Goal: Transaction & Acquisition: Purchase product/service

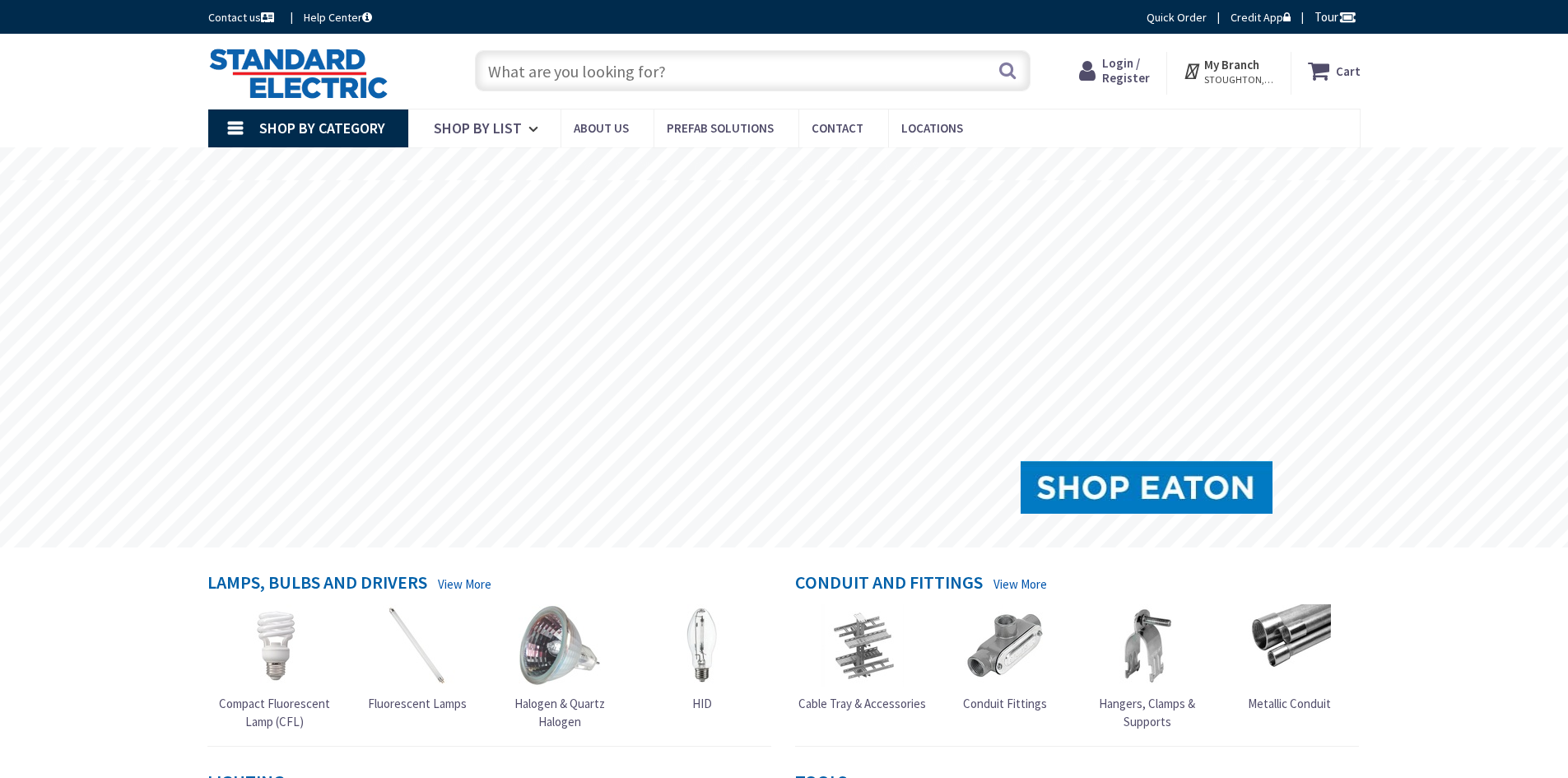
click at [1118, 67] on span "Login / Register" at bounding box center [1126, 70] width 48 height 30
type input "[GEOGRAPHIC_DATA], [GEOGRAPHIC_DATA]"
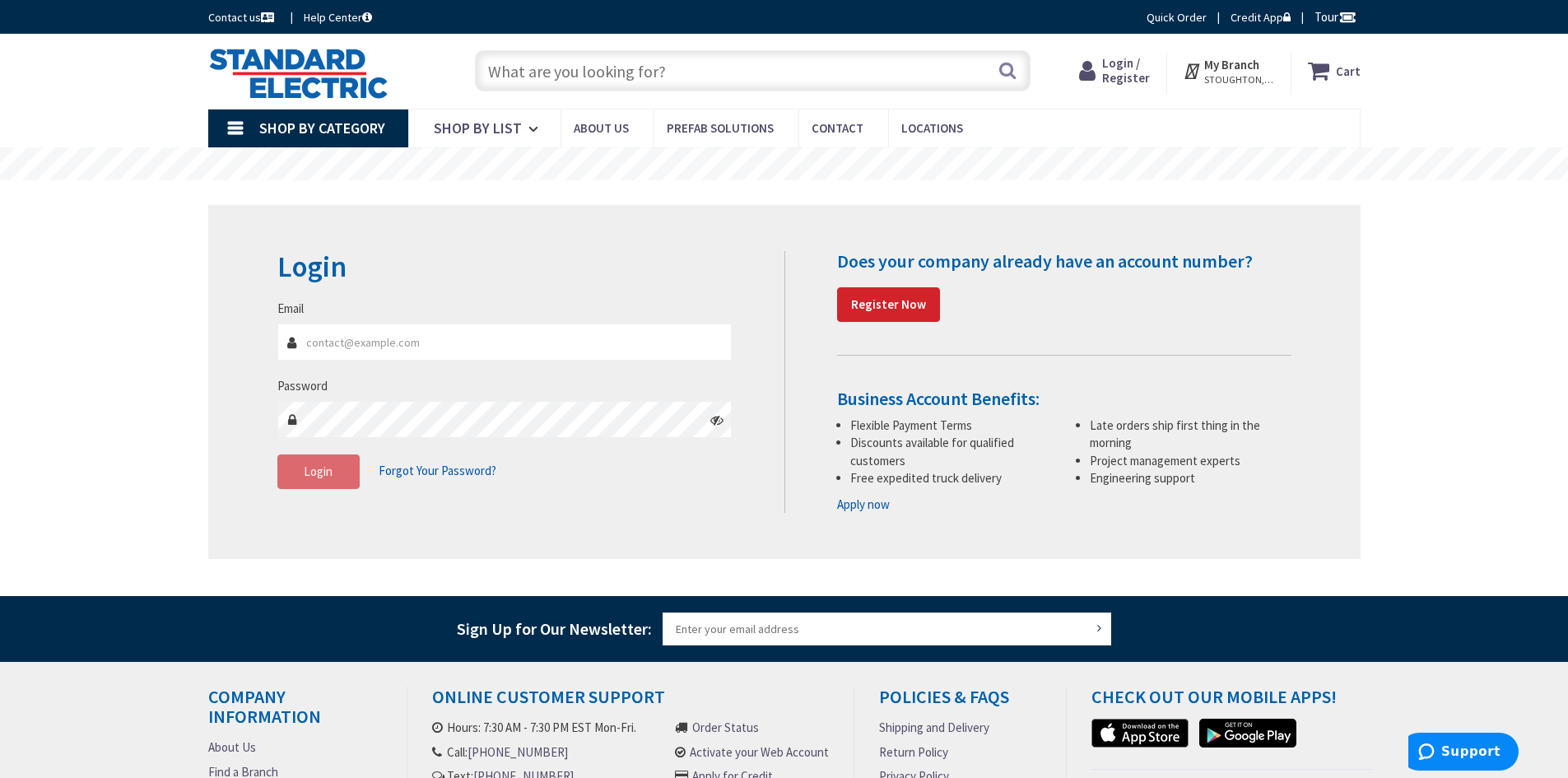
click at [373, 346] on input "Email" at bounding box center [505, 342] width 455 height 37
type input "K"
type input "[EMAIL_ADDRESS][DOMAIN_NAME]"
click at [319, 477] on span "Login" at bounding box center [318, 470] width 29 height 16
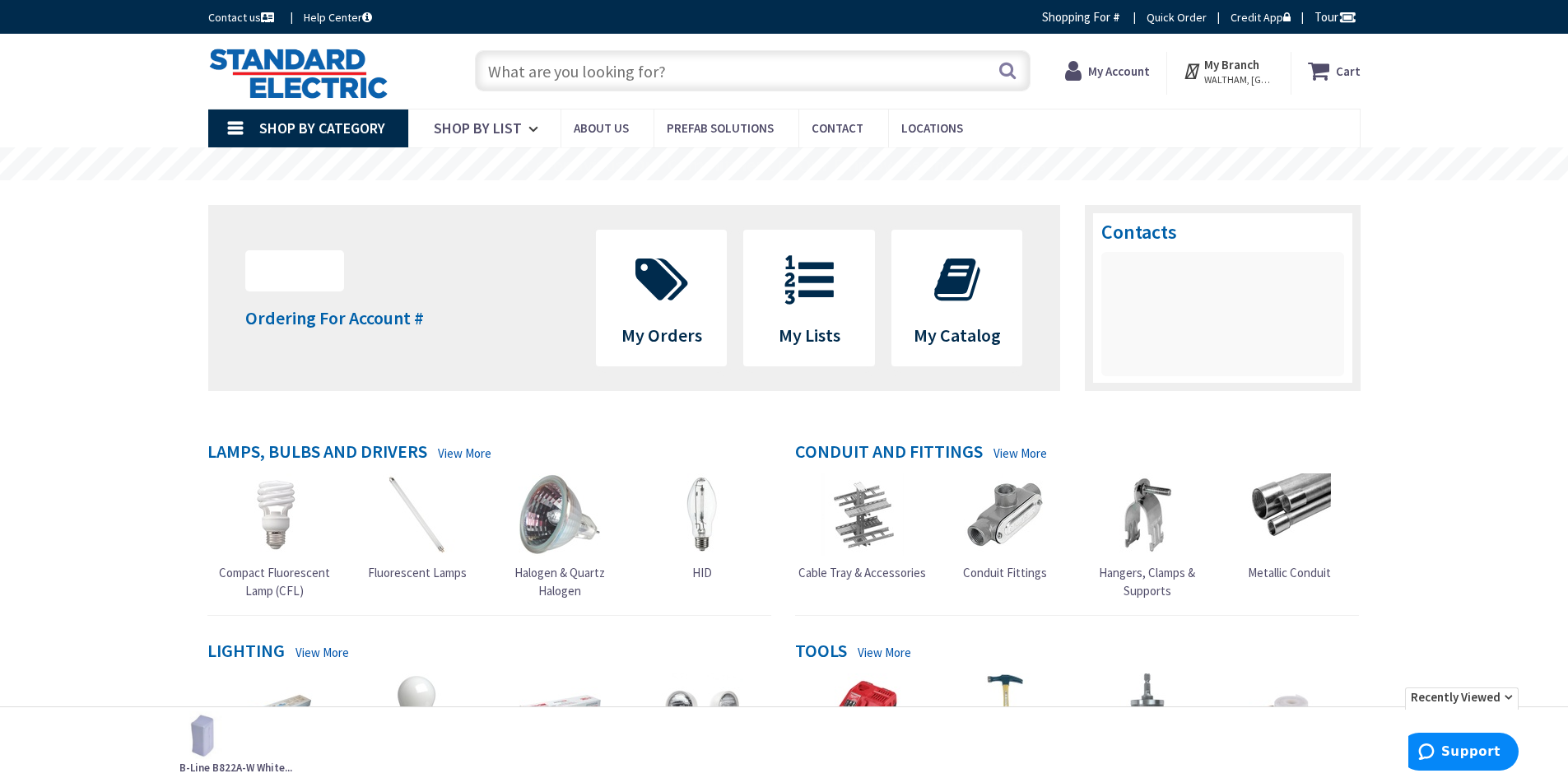
click at [540, 72] on input "text" at bounding box center [752, 71] width 555 height 41
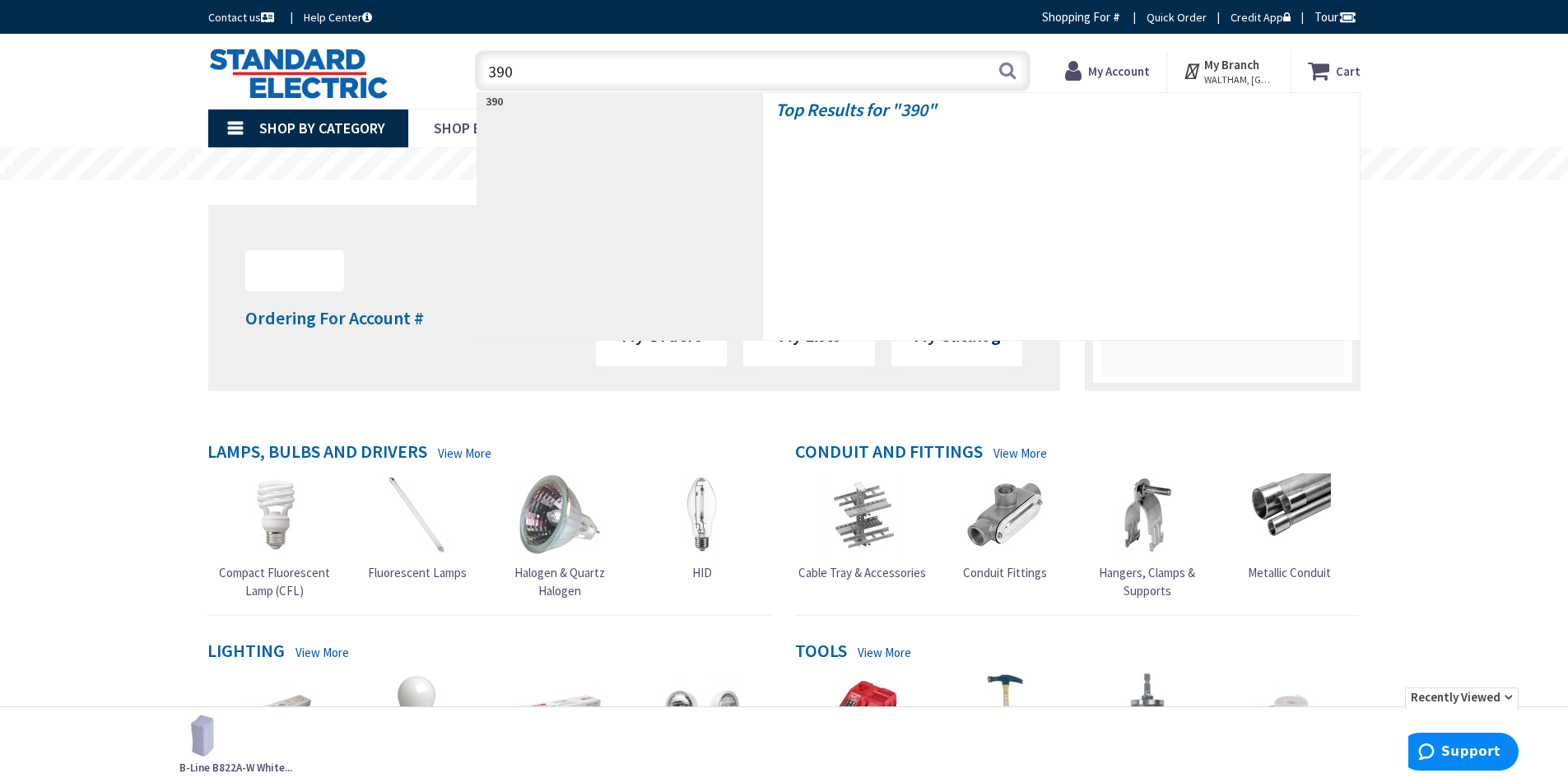
type input "3905"
